Goal: Task Accomplishment & Management: Manage account settings

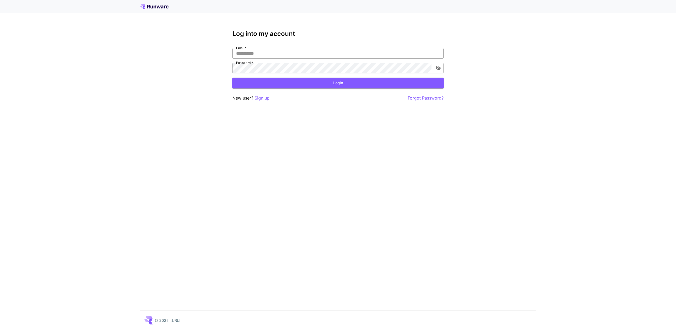
click at [255, 54] on input "Email   *" at bounding box center [338, 53] width 211 height 11
click at [260, 54] on input "Email   *" at bounding box center [338, 53] width 211 height 11
drag, startPoint x: 163, startPoint y: 6, endPoint x: 137, endPoint y: 6, distance: 26.2
click at [137, 6] on div at bounding box center [338, 6] width 676 height 13
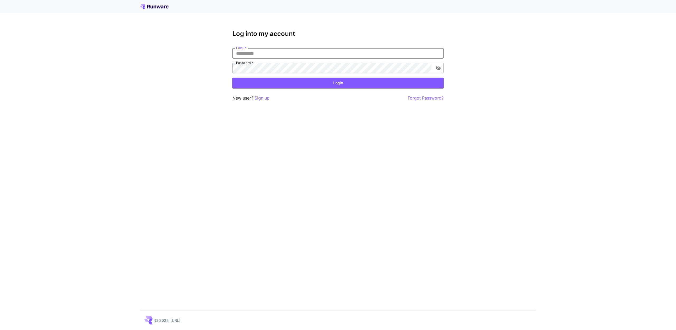
click at [276, 54] on input "Email   *" at bounding box center [338, 53] width 211 height 11
type input "*********"
click at [267, 99] on p "Sign up" at bounding box center [262, 98] width 15 height 7
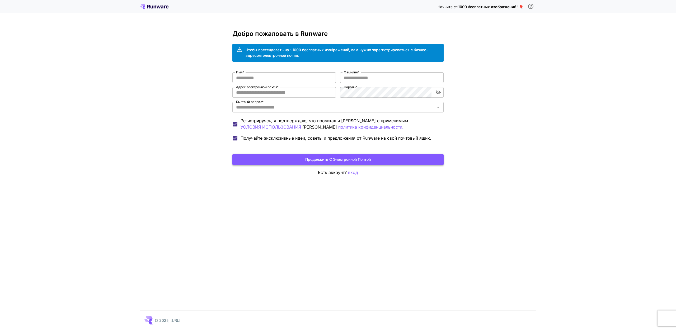
click at [308, 160] on button "Продолжить С Электронной Почтой" at bounding box center [338, 159] width 211 height 11
type input "*"
type input "****"
type input "***"
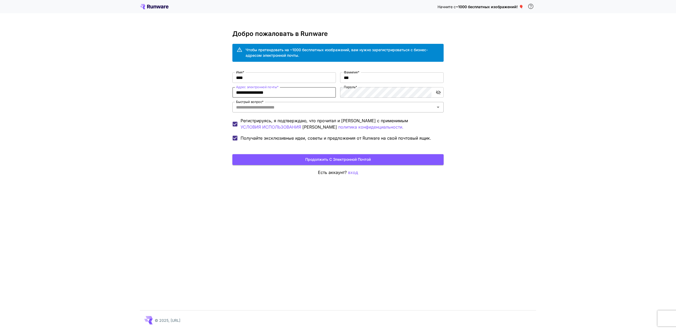
type input "**********"
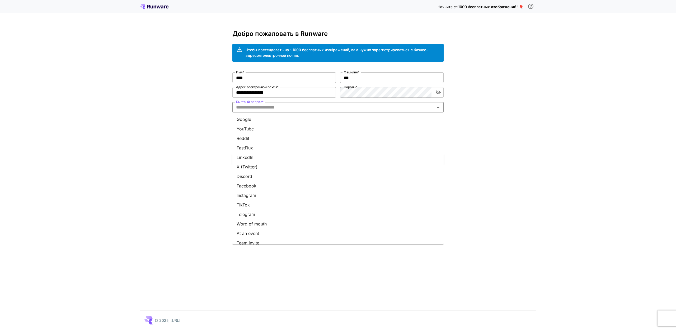
click at [308, 110] on input "Быстрый вопрос *" at bounding box center [333, 107] width 199 height 7
click at [272, 211] on li "Из уст в уста" at bounding box center [338, 210] width 211 height 10
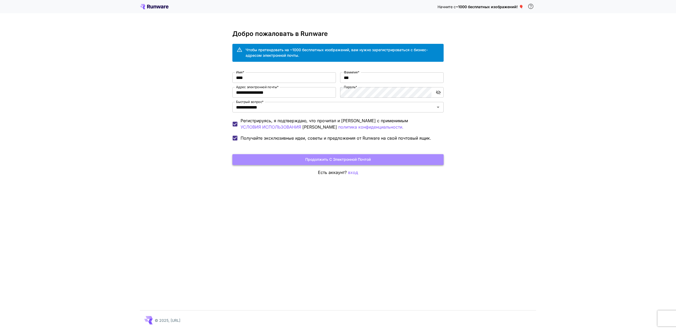
click at [320, 159] on button "Продолжить С Электронной Почтой" at bounding box center [338, 159] width 211 height 11
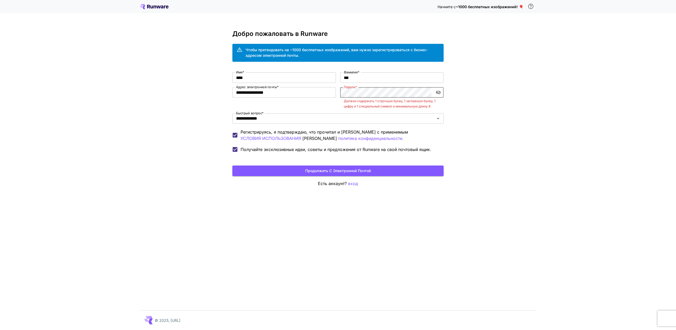
scroll to position [0, 0]
drag, startPoint x: 440, startPoint y: 91, endPoint x: 440, endPoint y: 101, distance: 10.0
click at [440, 91] on icon "переключить видимость пароля" at bounding box center [438, 93] width 5 height 4
click at [365, 172] on button "Продолжить С Электронной Почтой" at bounding box center [338, 171] width 211 height 11
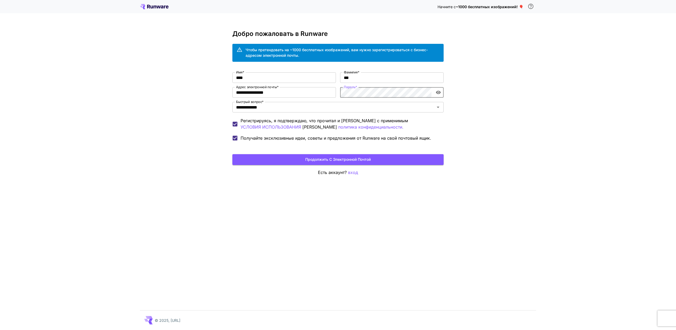
click at [339, 88] on div "**********" at bounding box center [338, 107] width 211 height 71
click at [293, 159] on button "Продолжить С Электронной Почтой" at bounding box center [338, 159] width 211 height 11
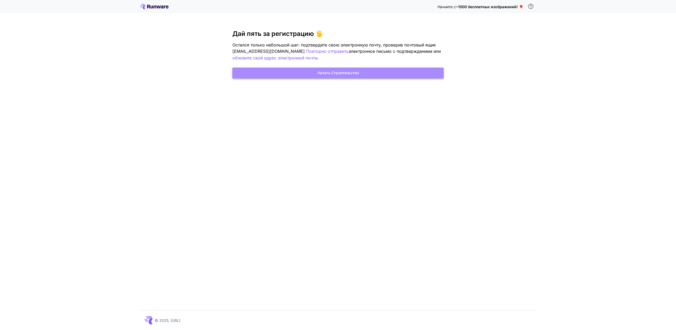
click at [350, 75] on button "Начать Строительство" at bounding box center [338, 73] width 211 height 11
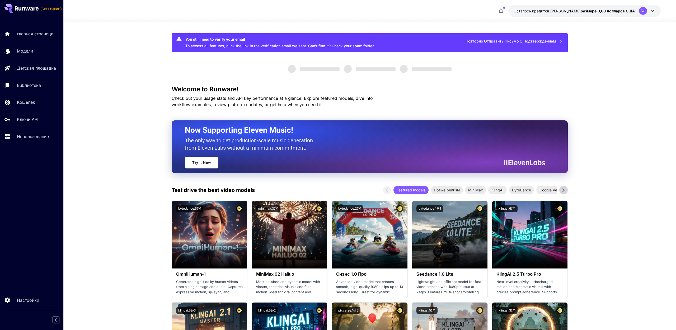
click at [31, 120] on p "Ключи API" at bounding box center [27, 119] width 21 height 6
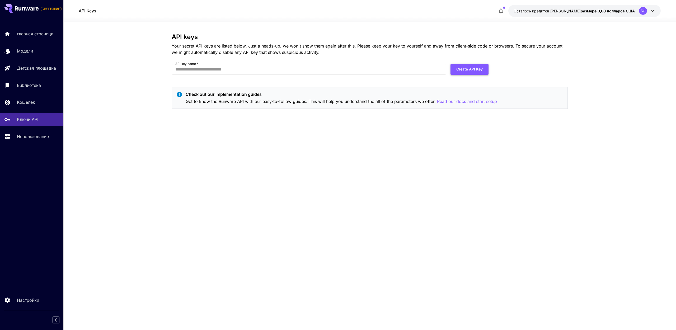
click at [474, 68] on button "Create API Key" at bounding box center [470, 69] width 38 height 11
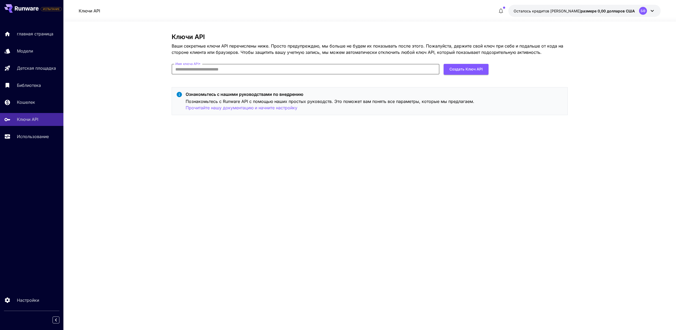
click at [258, 68] on input "Имя ключа API *" at bounding box center [306, 69] width 268 height 11
drag, startPoint x: 261, startPoint y: 70, endPoint x: 166, endPoint y: 64, distance: 95.5
click at [166, 64] on section "Ключи API Ваши секретные ключи API перечислены ниже. Просто предупреждаю, мы бо…" at bounding box center [369, 176] width 613 height 309
click at [36, 135] on p "Использование" at bounding box center [34, 136] width 32 height 6
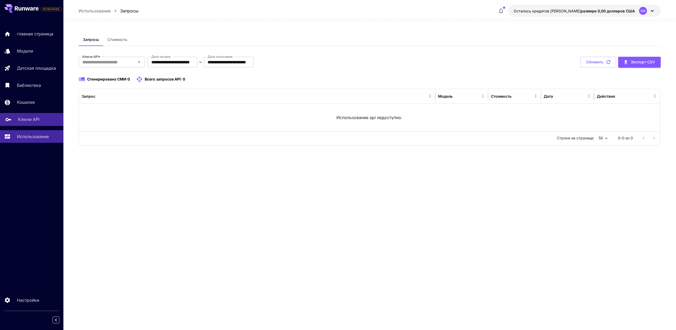
click at [25, 118] on p "Ключи API" at bounding box center [28, 119] width 21 height 6
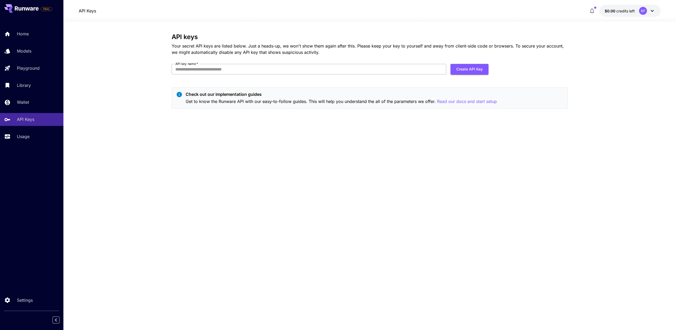
click at [199, 70] on input "API key name   *" at bounding box center [309, 69] width 275 height 11
type input "******"
click at [460, 69] on button "Create API Key" at bounding box center [470, 69] width 38 height 11
drag, startPoint x: 25, startPoint y: 33, endPoint x: 57, endPoint y: 146, distance: 117.8
click at [25, 33] on p "Home" at bounding box center [23, 34] width 12 height 6
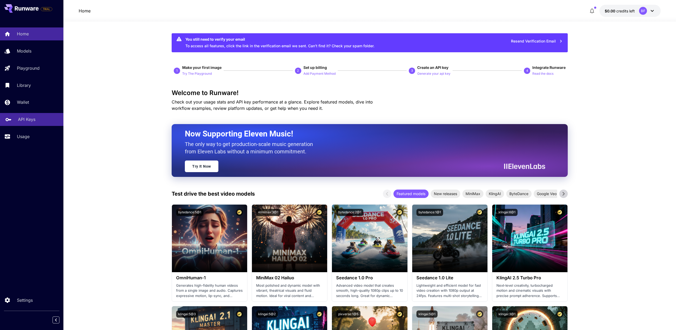
click at [38, 120] on div "API Keys" at bounding box center [38, 119] width 41 height 6
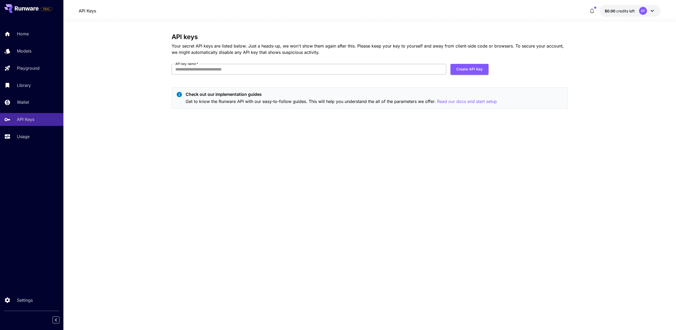
click at [272, 68] on input "API key name   *" at bounding box center [309, 69] width 275 height 11
type input "*"
drag, startPoint x: 208, startPoint y: 69, endPoint x: 152, endPoint y: 66, distance: 55.3
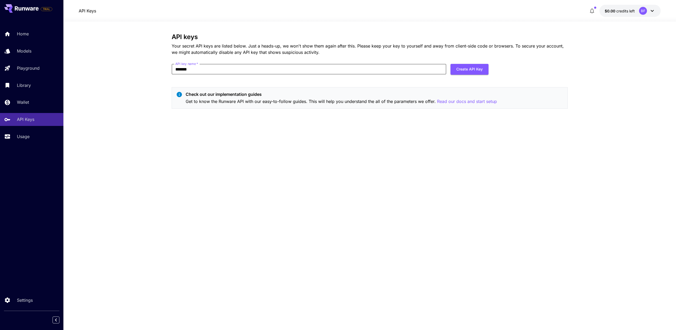
click at [148, 66] on section "API keys Your secret API keys are listed below. Just a heads-up, we won't show …" at bounding box center [369, 176] width 613 height 309
type input "*******"
click at [471, 71] on button "Create API Key" at bounding box center [470, 69] width 38 height 11
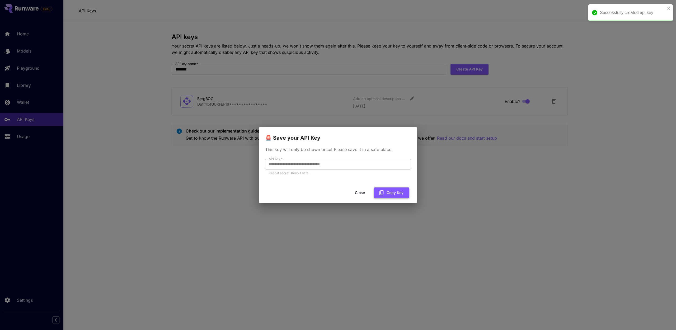
click at [396, 194] on button "Copy Key" at bounding box center [391, 193] width 35 height 11
drag, startPoint x: 394, startPoint y: 195, endPoint x: 401, endPoint y: 254, distance: 59.4
click at [394, 195] on button "Copy Key" at bounding box center [391, 193] width 35 height 11
click at [358, 193] on button "Close" at bounding box center [360, 193] width 24 height 11
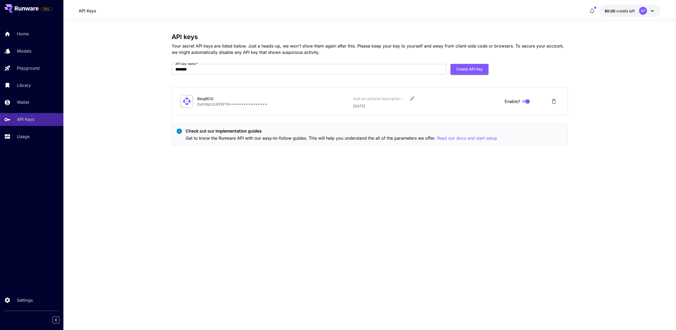
click at [615, 10] on span "$0.00" at bounding box center [611, 11] width 12 height 4
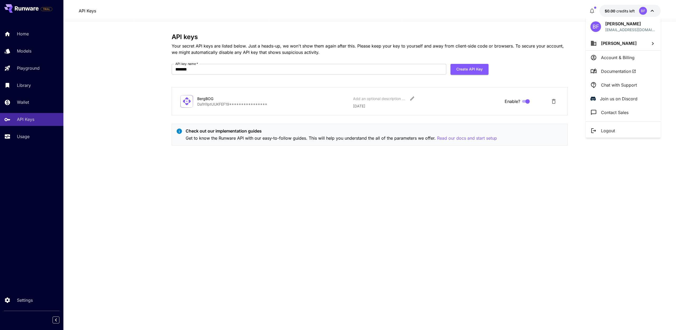
click at [642, 44] on li "Berk Fon" at bounding box center [623, 43] width 75 height 14
drag, startPoint x: 640, startPoint y: 10, endPoint x: 614, endPoint y: 8, distance: 26.5
click at [640, 10] on div at bounding box center [338, 165] width 676 height 330
click at [609, 7] on div at bounding box center [338, 165] width 676 height 330
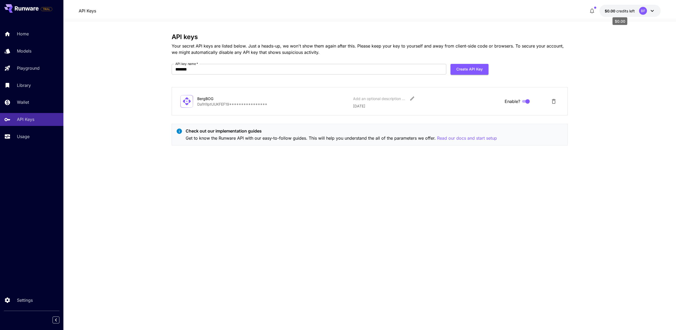
click at [609, 11] on span "$0.00" at bounding box center [611, 11] width 12 height 4
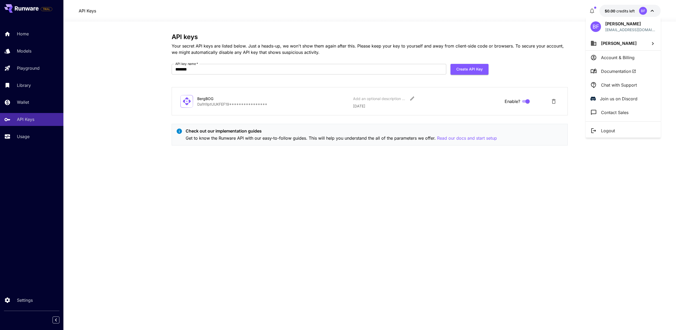
drag, startPoint x: 630, startPoint y: 57, endPoint x: 636, endPoint y: 62, distance: 7.3
click at [630, 57] on p "Account & Billing" at bounding box center [618, 57] width 34 height 6
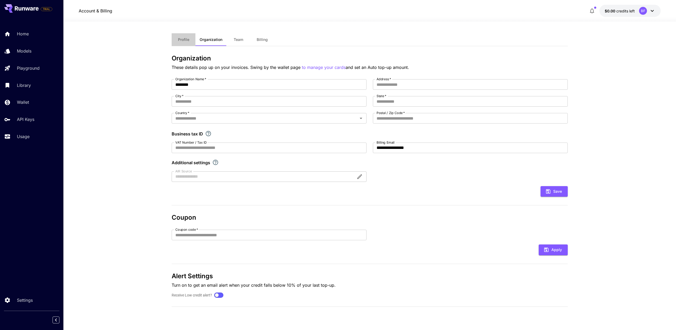
click at [189, 39] on span "Profile" at bounding box center [183, 39] width 11 height 5
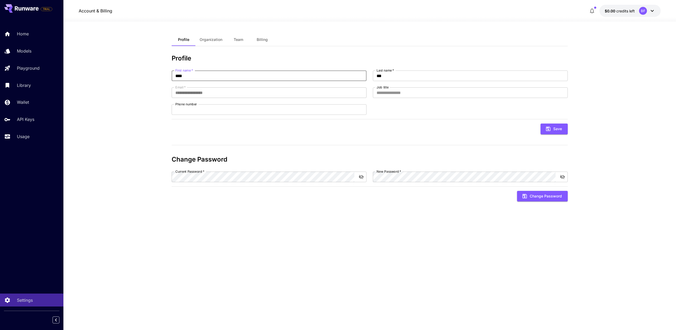
drag, startPoint x: 199, startPoint y: 77, endPoint x: 119, endPoint y: 67, distance: 80.7
type input "***"
drag, startPoint x: 396, startPoint y: 78, endPoint x: 328, endPoint y: 69, distance: 68.5
type input "****"
click at [558, 128] on button "Save" at bounding box center [554, 129] width 27 height 11
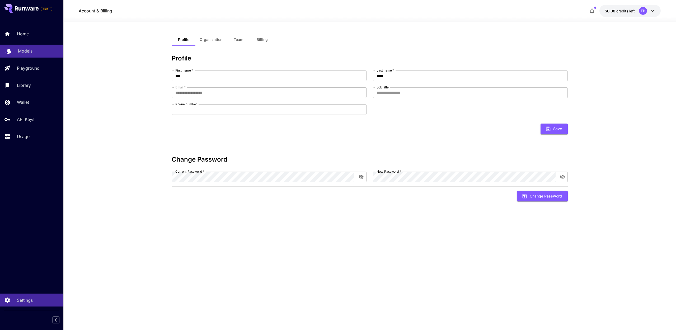
drag, startPoint x: 18, startPoint y: 53, endPoint x: 21, endPoint y: 53, distance: 3.2
click at [18, 53] on p "Models" at bounding box center [25, 51] width 15 height 6
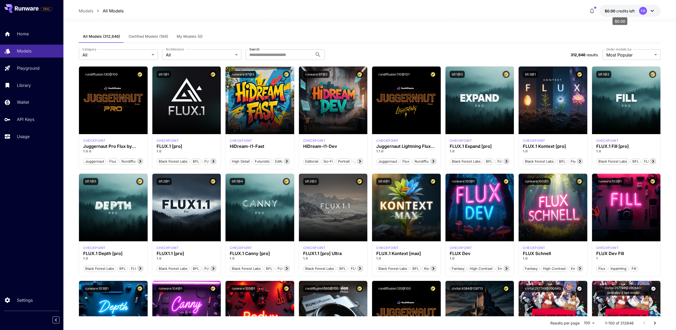
click at [622, 12] on span "credits left" at bounding box center [626, 11] width 18 height 4
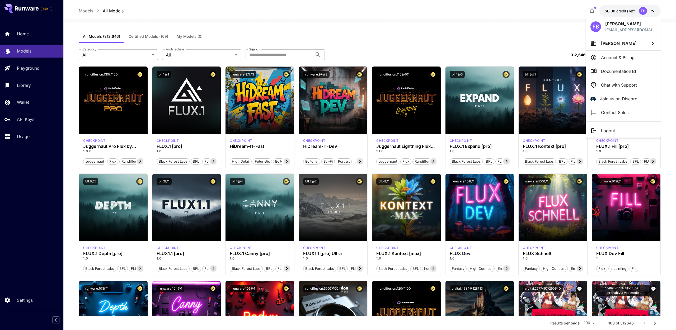
click at [594, 10] on div at bounding box center [338, 165] width 676 height 330
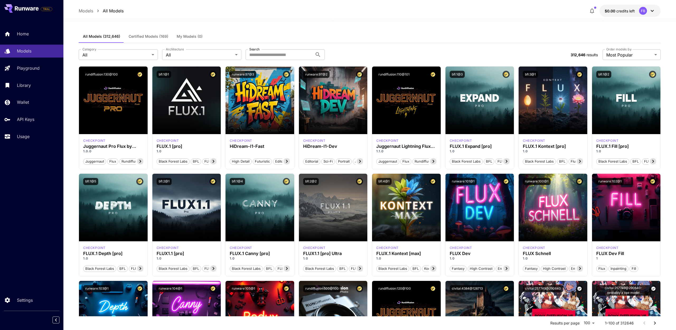
click at [593, 10] on icon "button" at bounding box center [592, 11] width 6 height 6
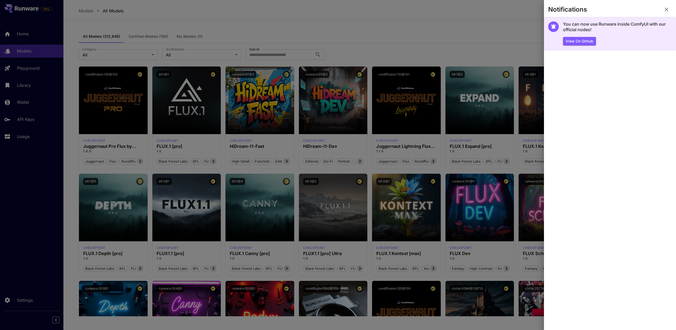
drag, startPoint x: 667, startPoint y: 10, endPoint x: 598, endPoint y: 30, distance: 71.6
click at [667, 10] on icon "button" at bounding box center [667, 10] width 4 height 4
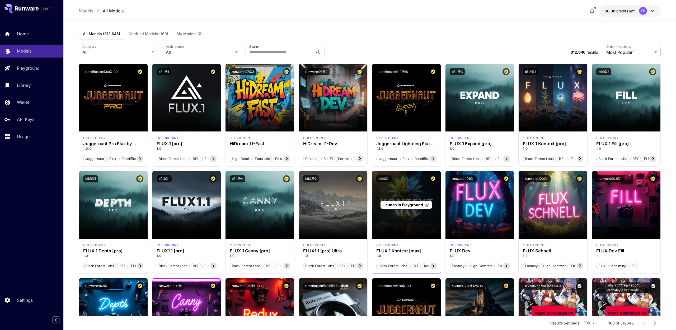
scroll to position [6, 0]
